Goal: Task Accomplishment & Management: Manage account settings

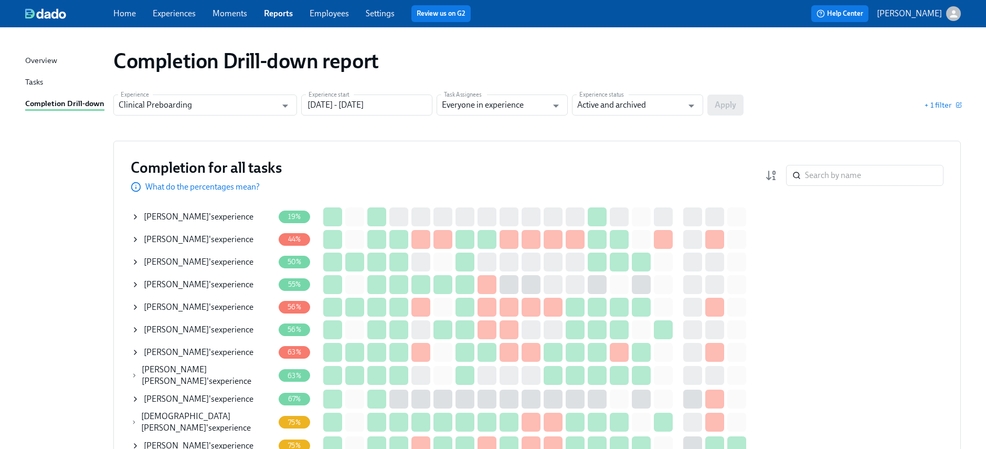
click at [132, 327] on icon at bounding box center [135, 329] width 8 height 8
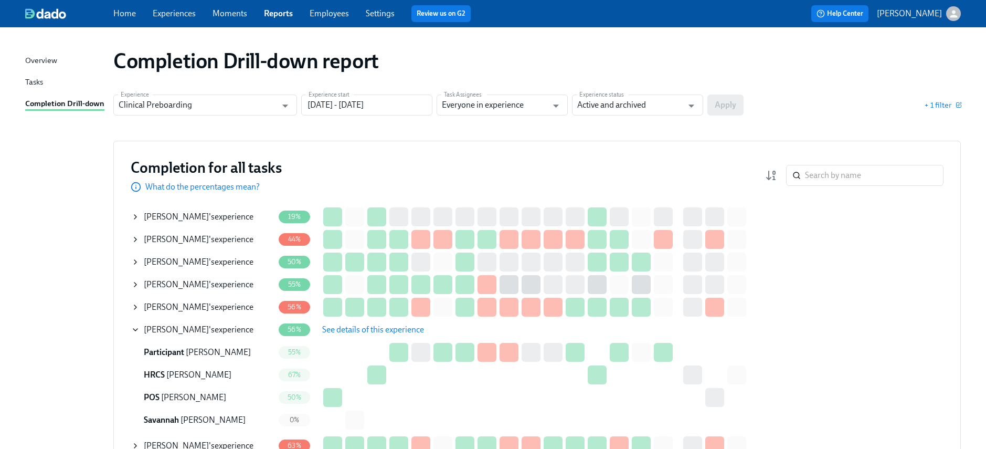
click at [377, 326] on span "See details of this experience" at bounding box center [373, 329] width 102 height 10
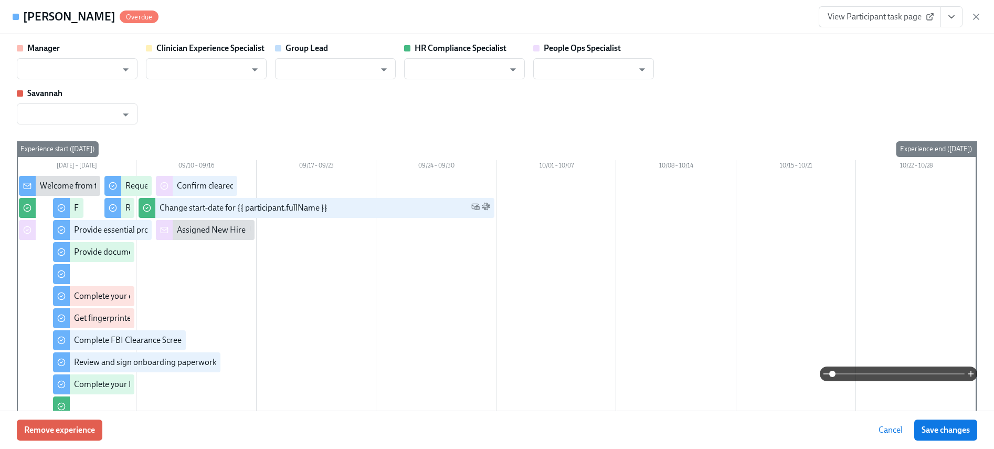
type input "[PERSON_NAME]"
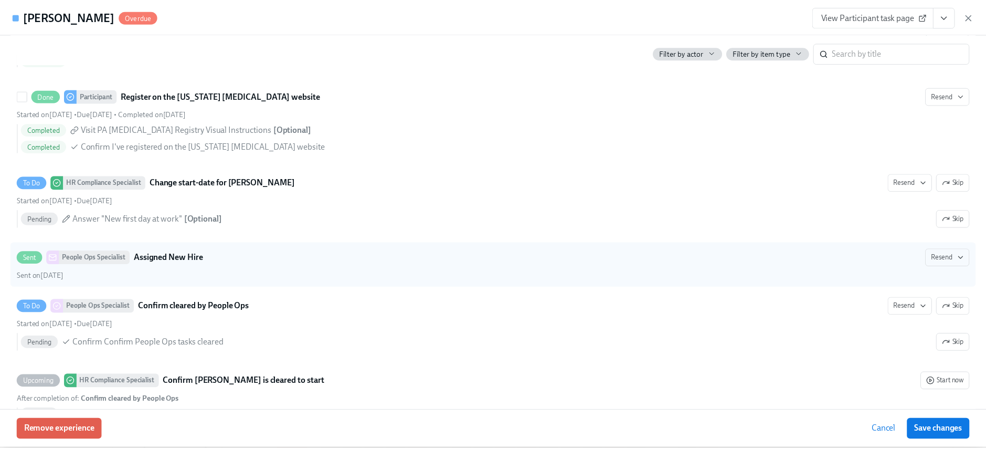
scroll to position [1904, 0]
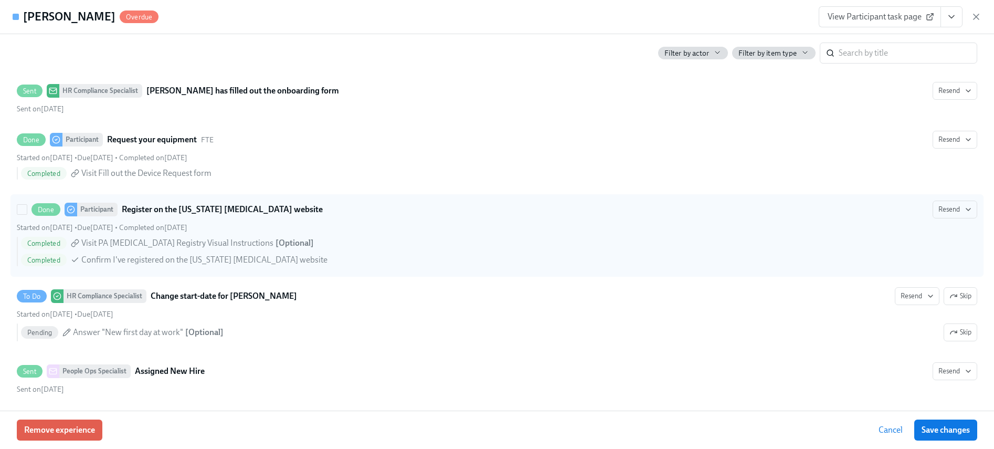
click at [939, 219] on div "Done Participant Register on the [US_STATE] [MEDICAL_DATA] website Resend Start…" at bounding box center [497, 235] width 960 height 70
click at [27, 214] on input "Done Participant Register on the [US_STATE] [MEDICAL_DATA] website Resend Start…" at bounding box center [21, 209] width 9 height 9
checkbox input "true"
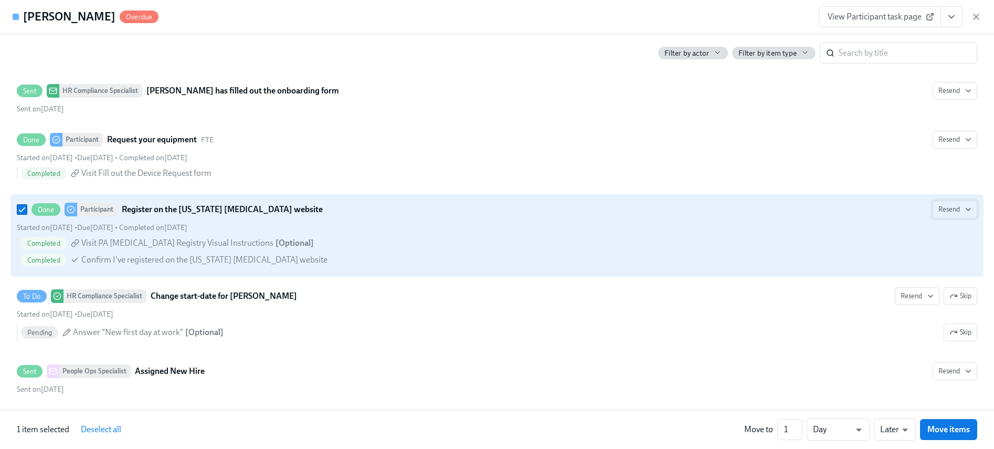
click at [938, 212] on span "Resend" at bounding box center [954, 209] width 33 height 10
click at [932, 232] on div "Personal Email" at bounding box center [944, 232] width 68 height 13
click at [974, 14] on icon "button" at bounding box center [976, 17] width 10 height 10
